Goal: Find specific page/section: Find specific page/section

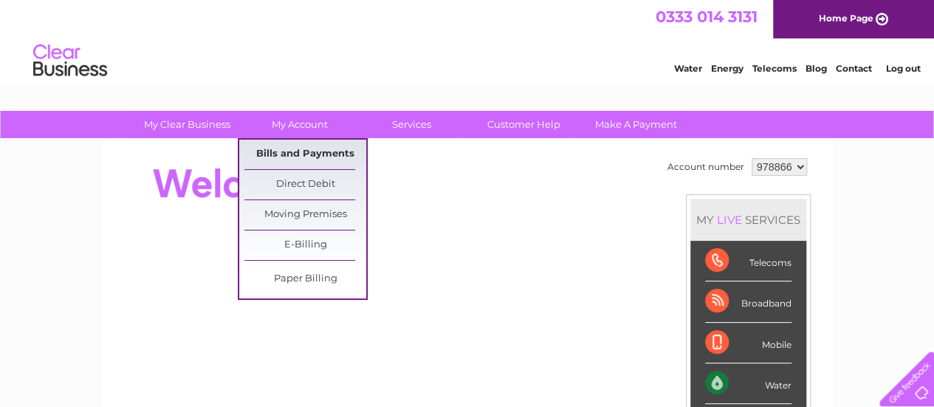
click at [329, 158] on link "Bills and Payments" at bounding box center [305, 154] width 122 height 30
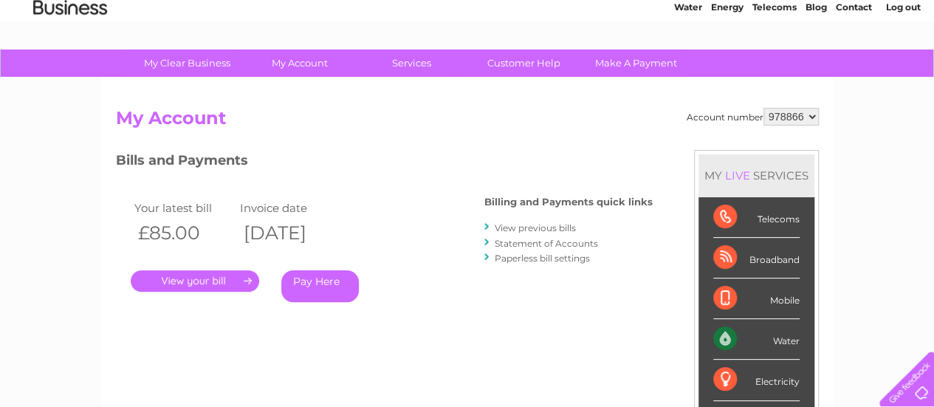
scroll to position [148, 0]
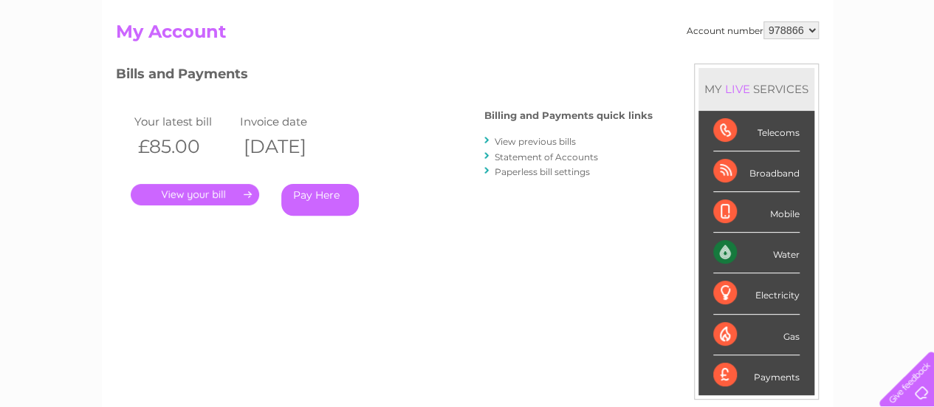
click at [183, 189] on link "." at bounding box center [195, 194] width 128 height 21
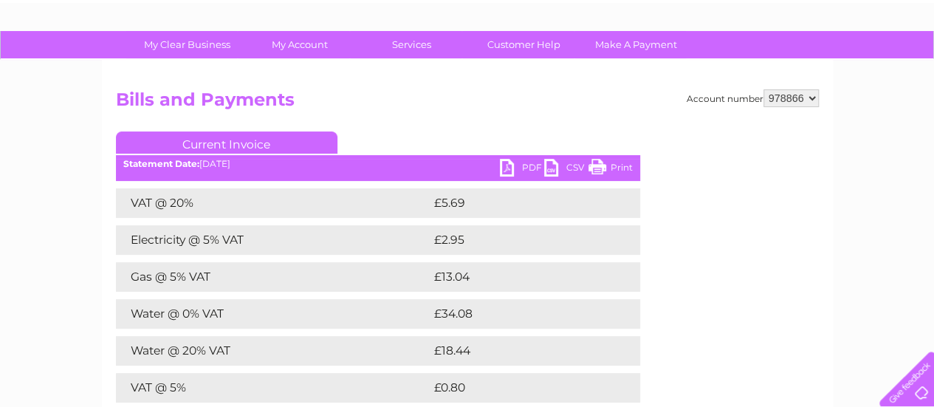
scroll to position [74, 0]
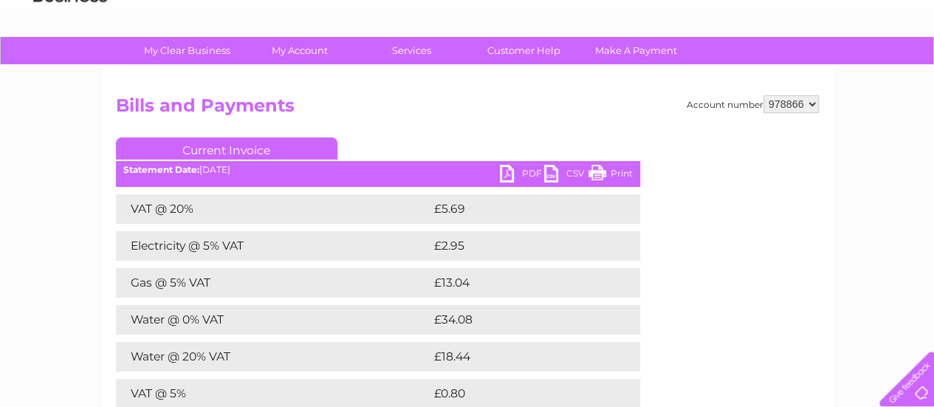
click at [511, 170] on link "PDF" at bounding box center [522, 175] width 44 height 21
